Goal: Information Seeking & Learning: Learn about a topic

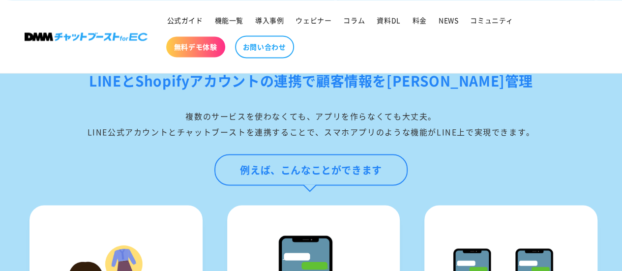
scroll to position [835, 0]
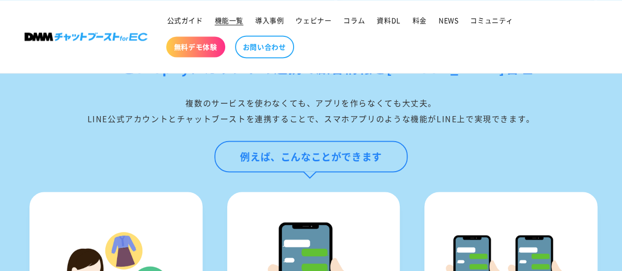
click at [236, 24] on span "機能一覧" at bounding box center [229, 20] width 29 height 9
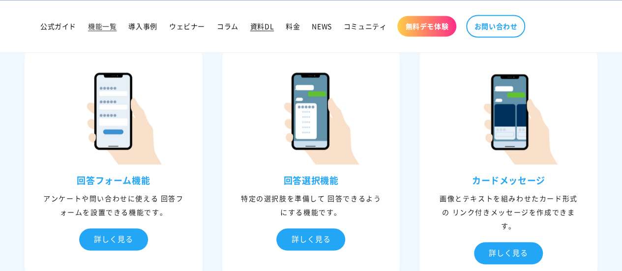
scroll to position [885, 0]
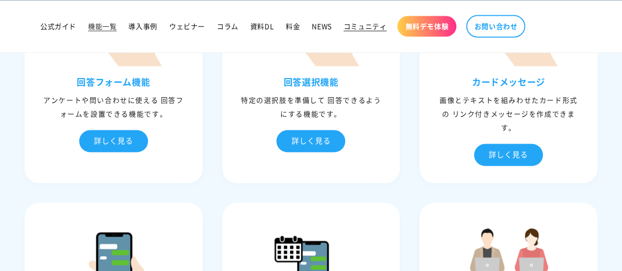
click at [366, 27] on span "コミュニティ" at bounding box center [364, 26] width 43 height 9
click at [61, 29] on span "公式ガイド" at bounding box center [58, 26] width 36 height 9
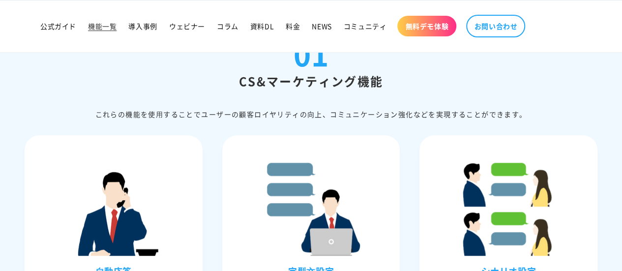
scroll to position [197, 0]
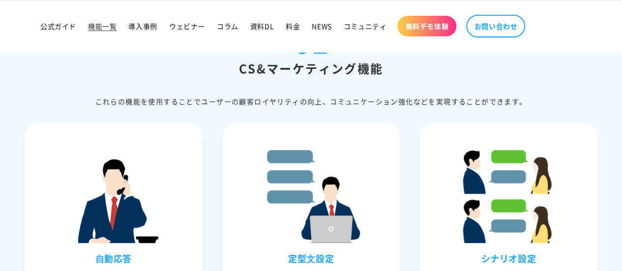
drag, startPoint x: 286, startPoint y: 17, endPoint x: 268, endPoint y: 45, distance: 33.1
click at [286, 17] on link "料金" at bounding box center [293, 26] width 26 height 21
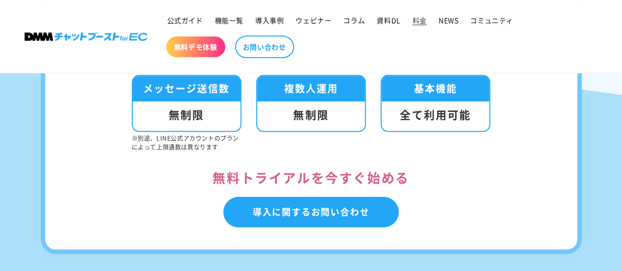
scroll to position [393, 0]
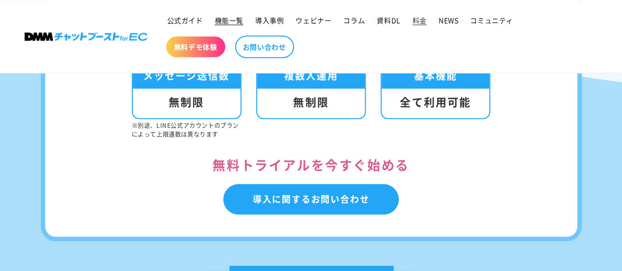
click at [224, 20] on span "機能一覧" at bounding box center [229, 20] width 29 height 9
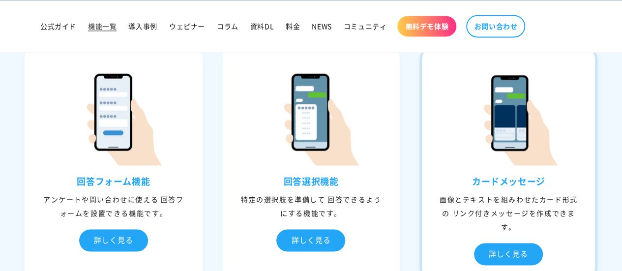
scroll to position [786, 0]
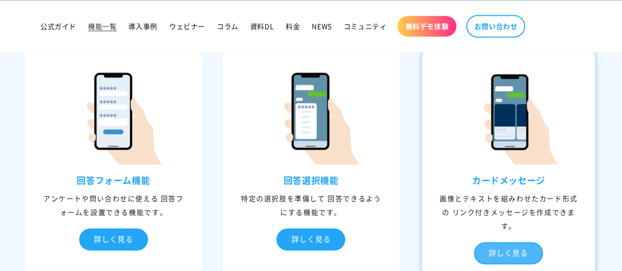
click at [527, 244] on div "詳しく見る" at bounding box center [508, 253] width 69 height 22
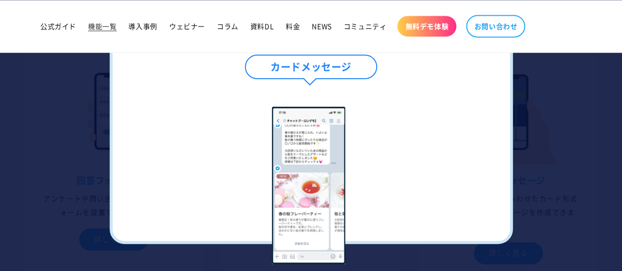
scroll to position [835, 0]
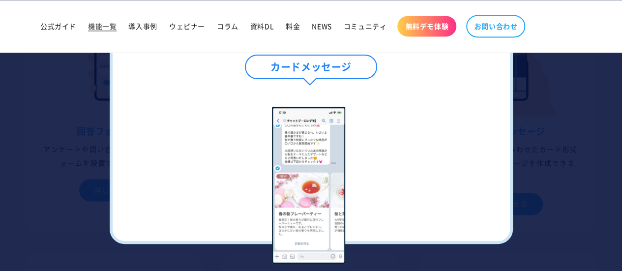
click at [567, 119] on div at bounding box center [311, 135] width 622 height 271
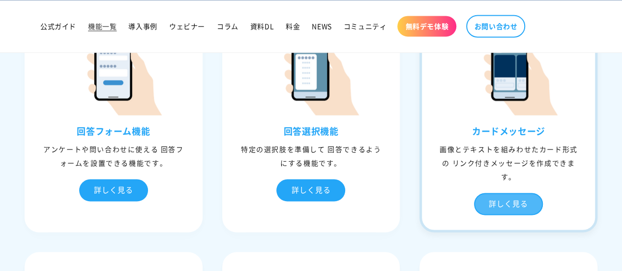
click at [530, 195] on div "詳しく見る" at bounding box center [508, 204] width 69 height 22
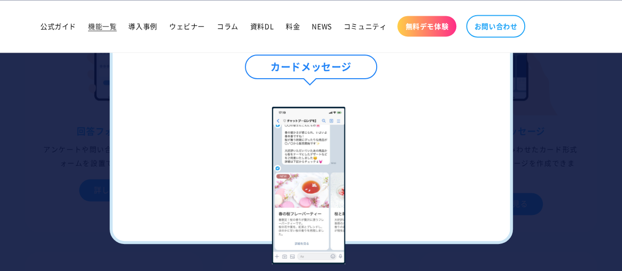
click at [81, 162] on div at bounding box center [311, 135] width 622 height 271
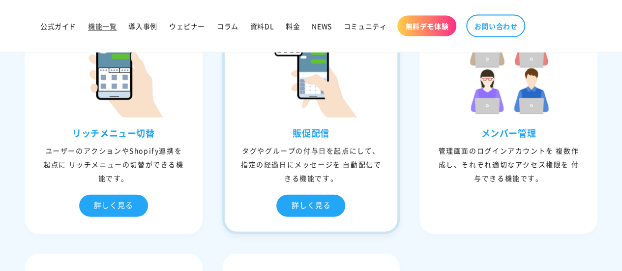
scroll to position [1081, 0]
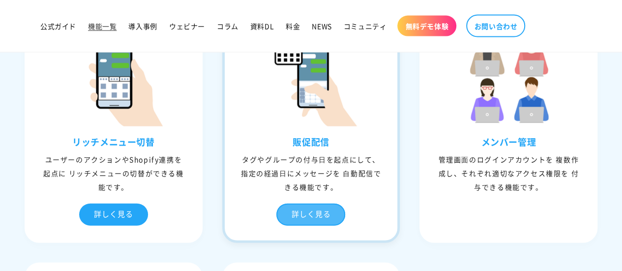
click at [327, 206] on div "詳しく見る" at bounding box center [310, 214] width 69 height 22
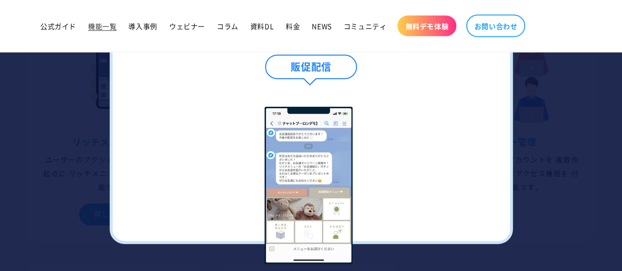
click at [575, 142] on div at bounding box center [311, 135] width 622 height 271
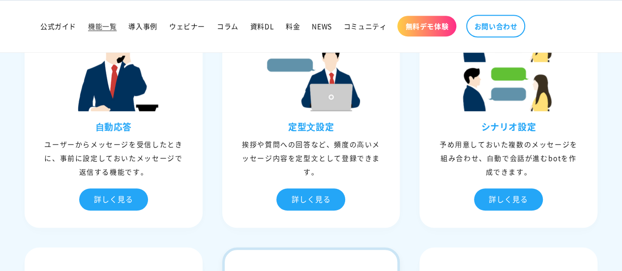
scroll to position [295, 0]
